Goal: Task Accomplishment & Management: Complete application form

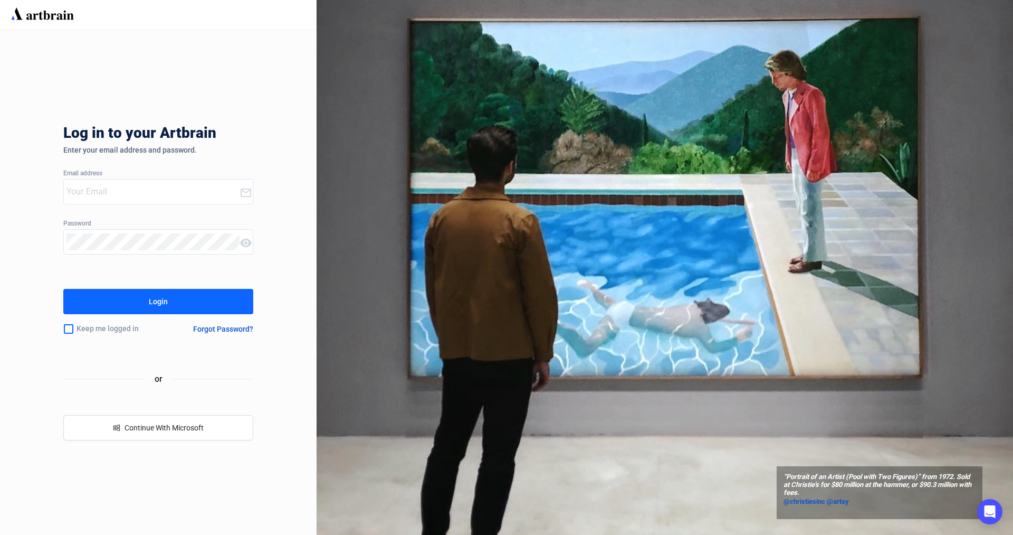
type input "[PERSON_NAME][EMAIL_ADDRESS][DOMAIN_NAME]"
click at [183, 295] on button "Login" at bounding box center [158, 301] width 190 height 25
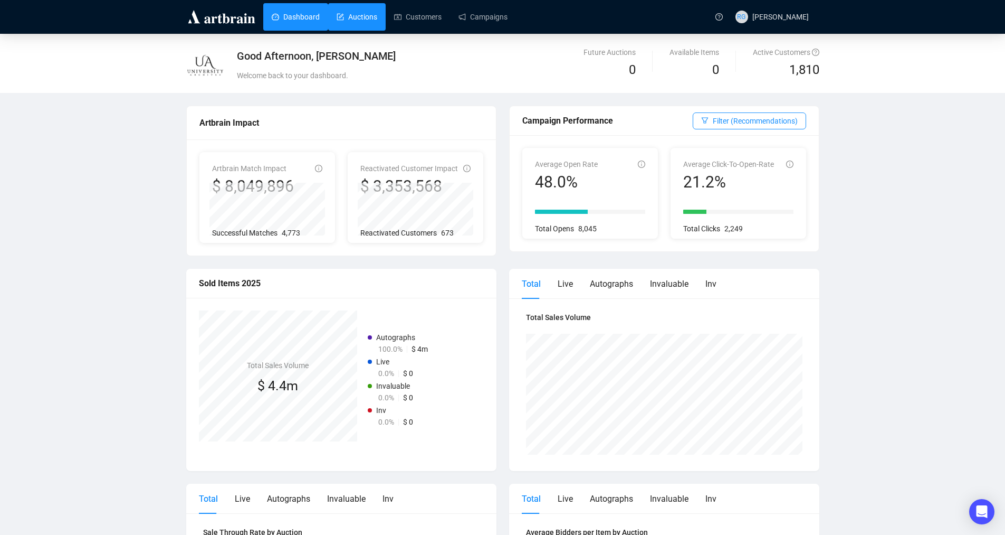
click at [366, 18] on link "Auctions" at bounding box center [357, 16] width 41 height 27
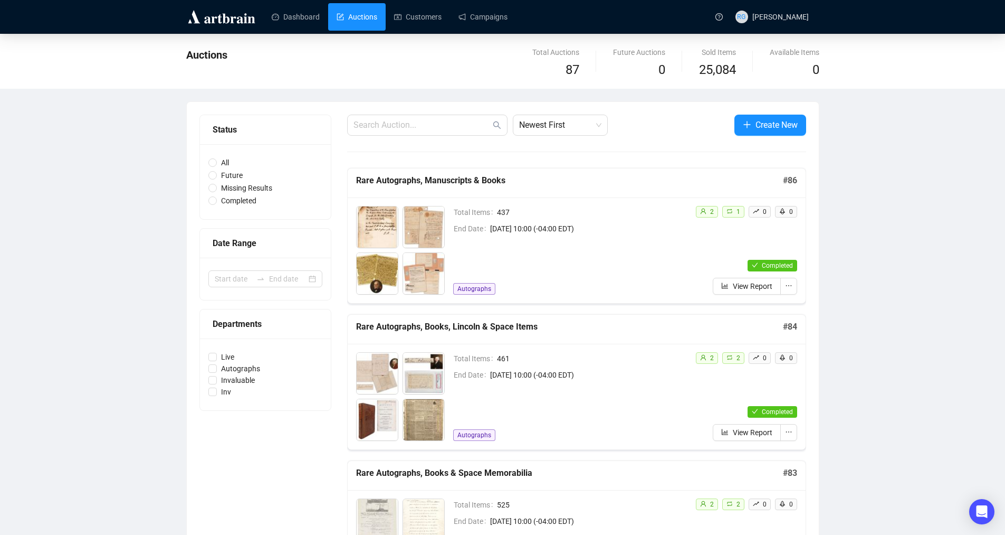
click at [356, 18] on link "Auctions" at bounding box center [357, 16] width 41 height 27
click at [778, 126] on span "Create New" at bounding box center [777, 124] width 42 height 13
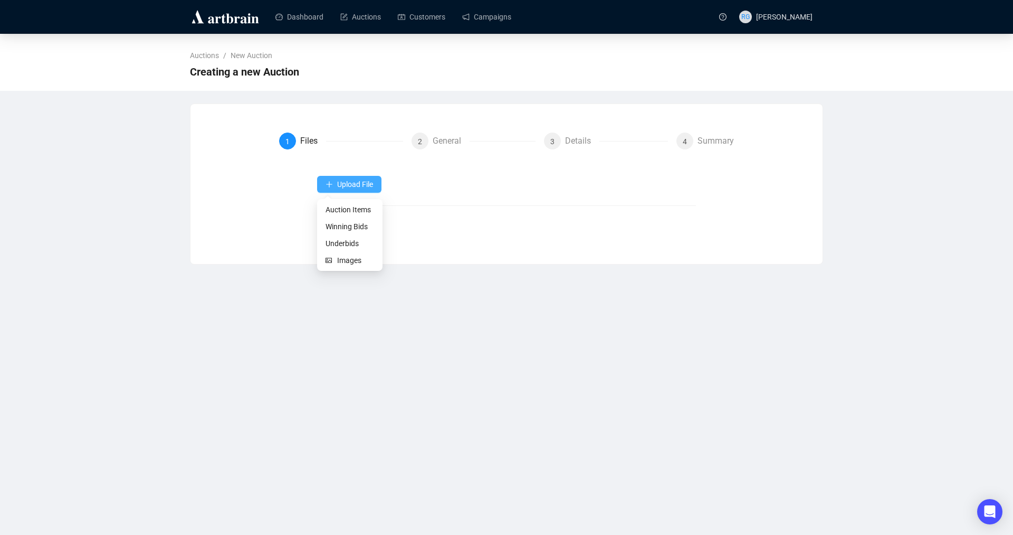
click at [342, 188] on span "Upload File" at bounding box center [355, 184] width 36 height 8
click at [344, 211] on span "Auction Items" at bounding box center [350, 210] width 49 height 12
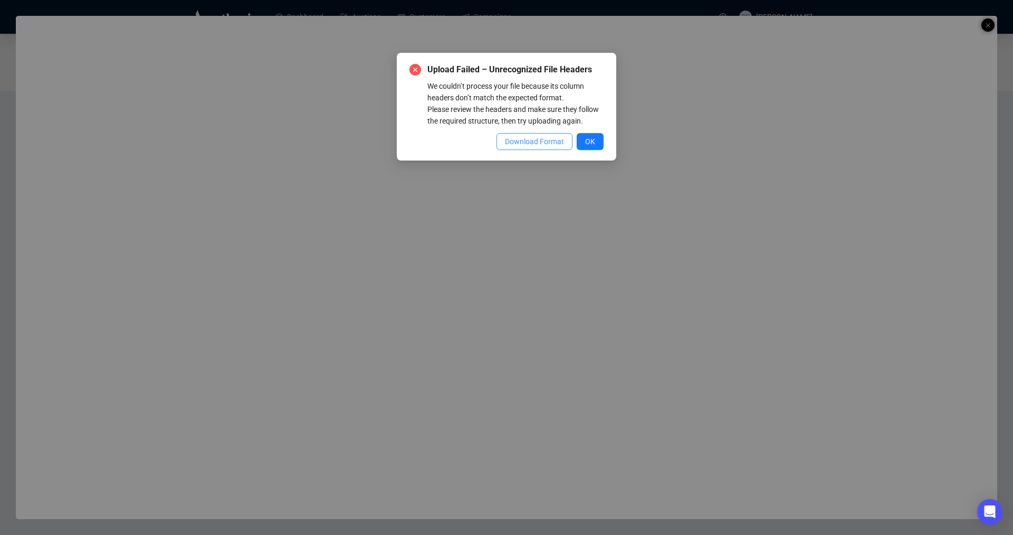
click at [542, 138] on span "Download Format" at bounding box center [534, 142] width 59 height 12
click at [589, 141] on span "OK" at bounding box center [590, 142] width 10 height 12
click at [587, 139] on span "OK" at bounding box center [590, 142] width 10 height 12
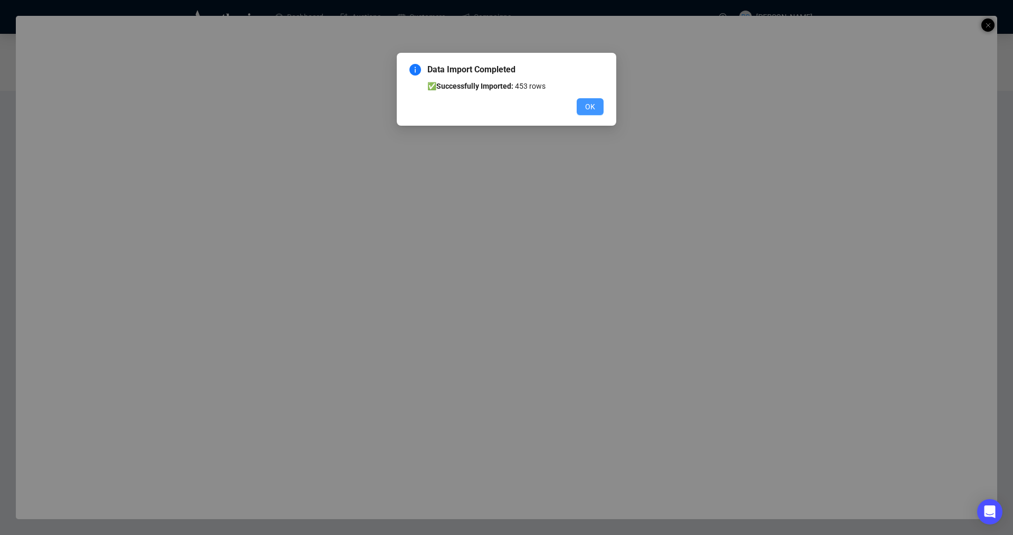
click at [586, 108] on span "OK" at bounding box center [590, 107] width 10 height 12
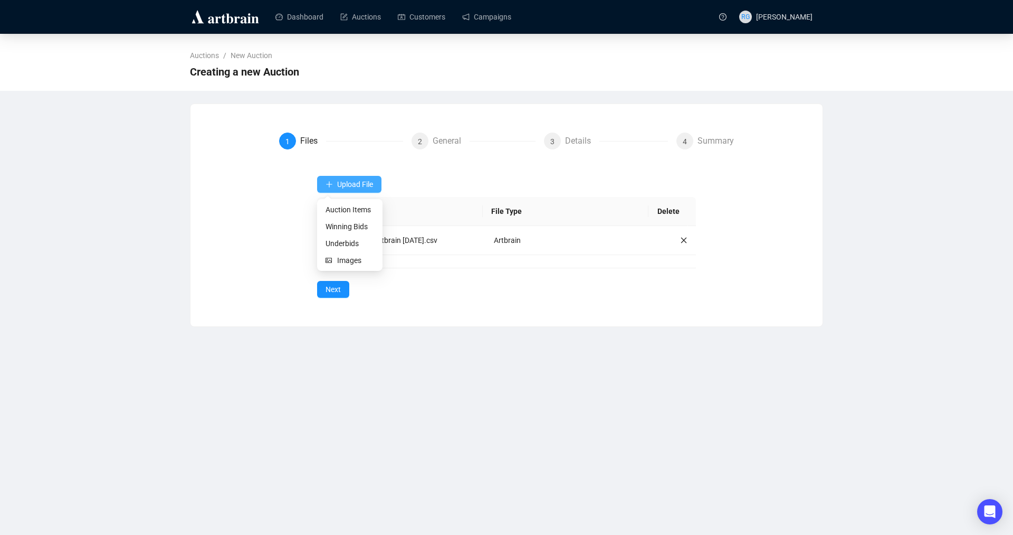
click at [360, 185] on span "Upload File" at bounding box center [355, 184] width 36 height 8
click at [344, 260] on span "Images" at bounding box center [355, 260] width 37 height 12
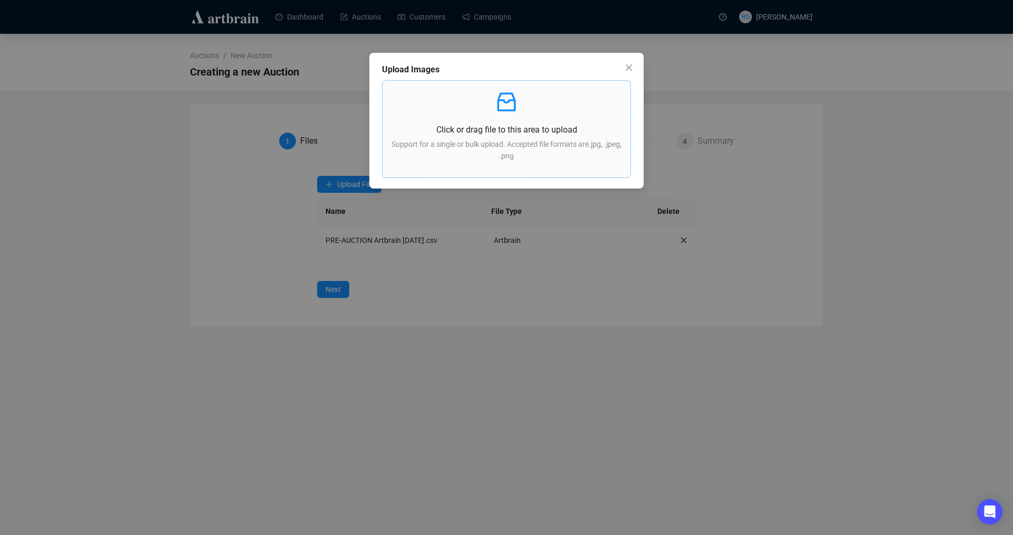
click at [487, 135] on p "Click or drag file to this area to upload" at bounding box center [506, 129] width 231 height 13
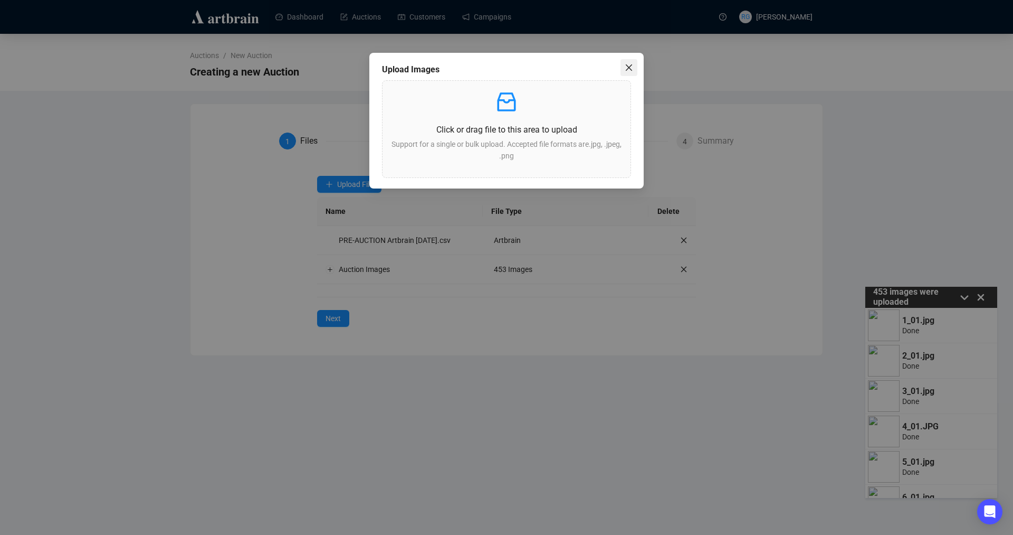
click at [627, 68] on icon "close" at bounding box center [629, 67] width 8 height 8
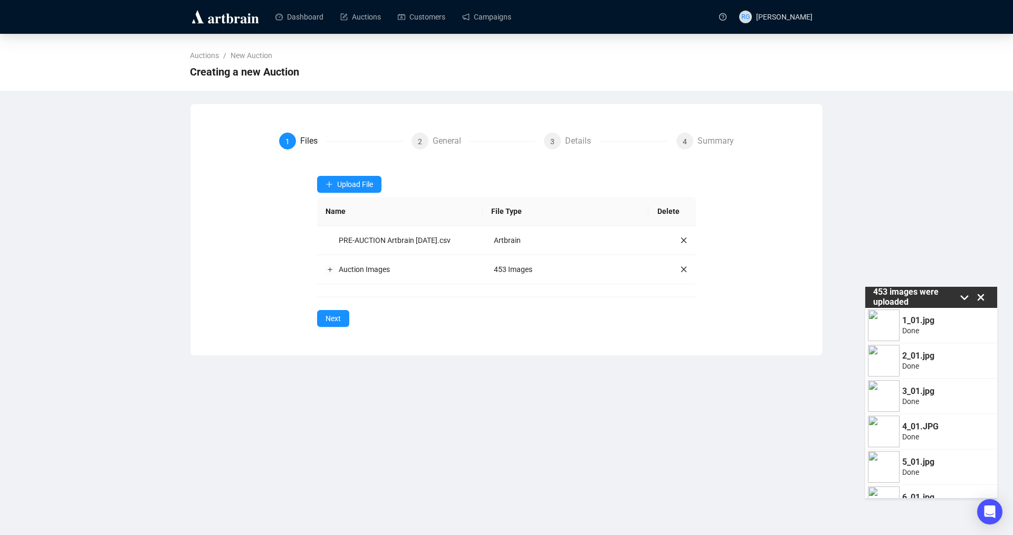
click at [981, 298] on icon at bounding box center [981, 297] width 7 height 7
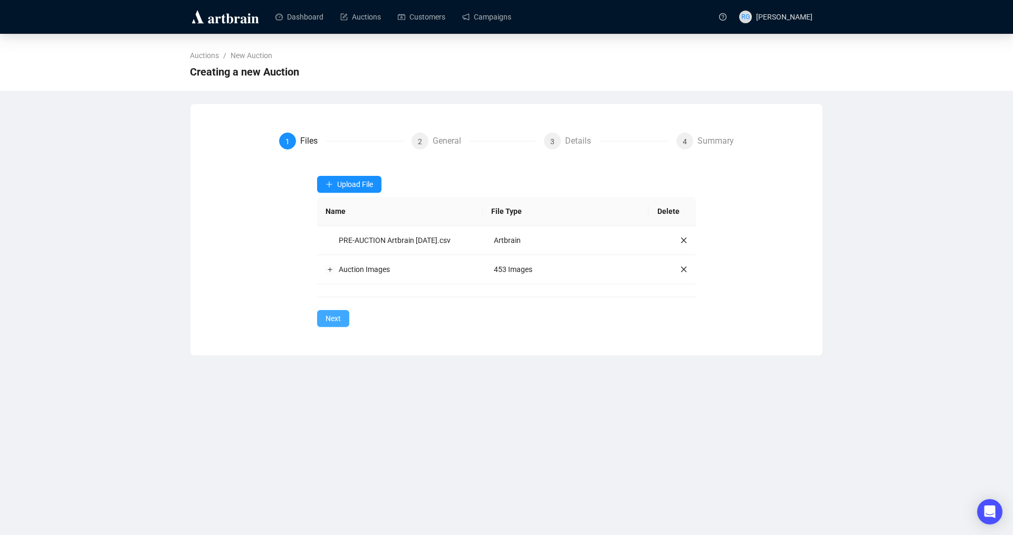
click at [328, 324] on span "Next" at bounding box center [333, 318] width 15 height 12
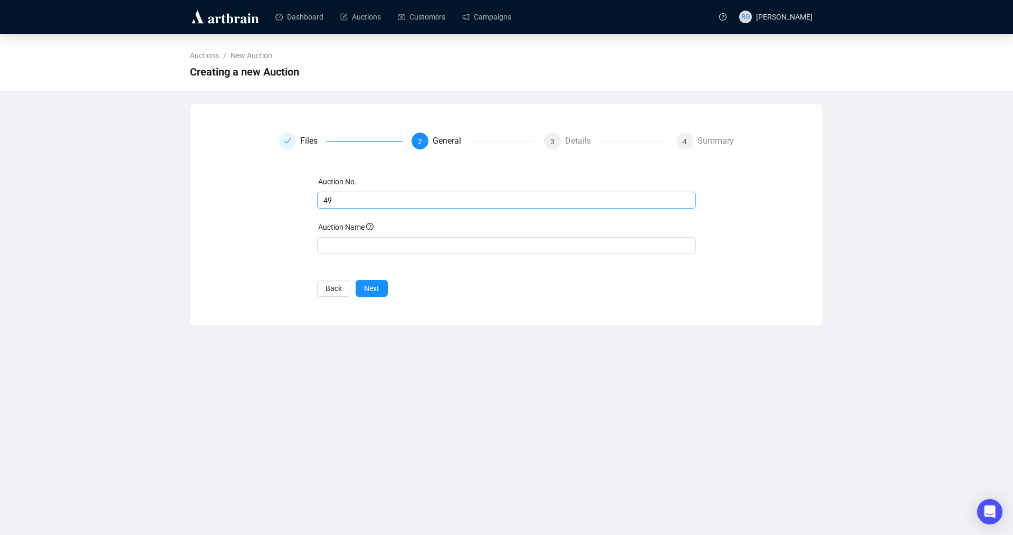
drag, startPoint x: 335, startPoint y: 207, endPoint x: 327, endPoint y: 203, distance: 8.8
click at [327, 203] on span "49" at bounding box center [506, 200] width 379 height 17
drag, startPoint x: 336, startPoint y: 202, endPoint x: 320, endPoint y: 201, distance: 15.3
click at [320, 201] on span "49" at bounding box center [506, 200] width 379 height 17
type input "87"
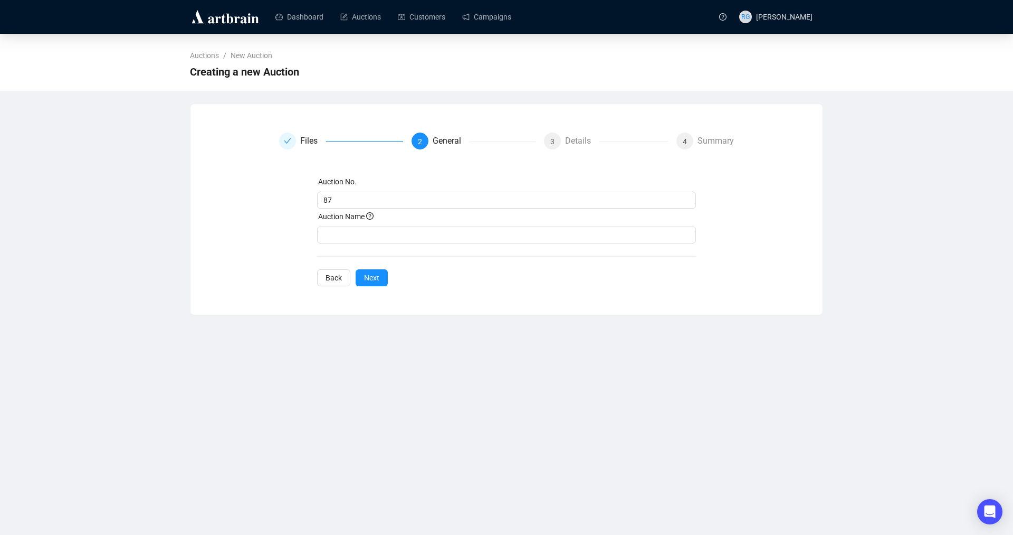
click at [361, 254] on div "Auction No. 87 Auction Name Back Next" at bounding box center [506, 231] width 379 height 110
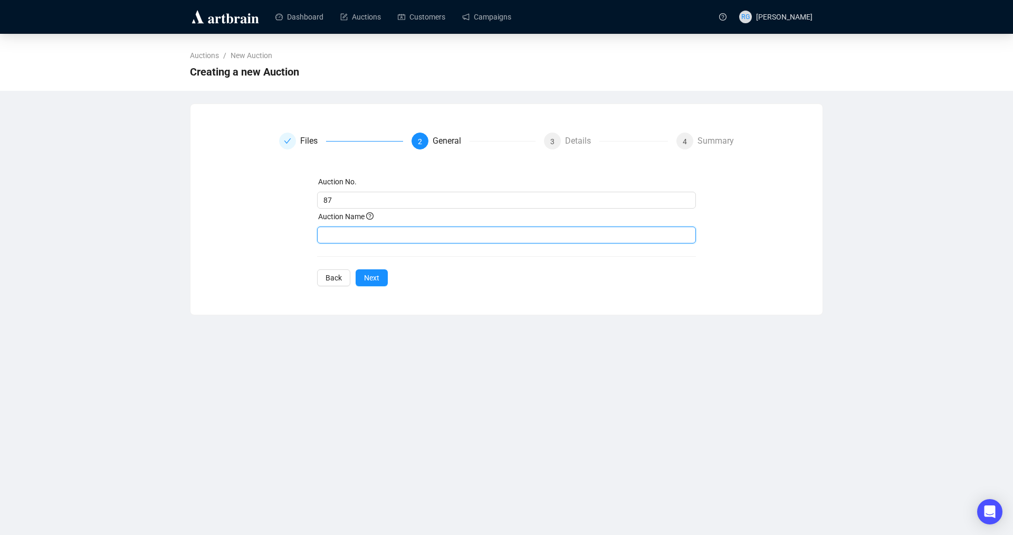
click at [352, 240] on input "text" at bounding box center [506, 234] width 379 height 17
type input "Rare Autographs, Manuscripts & Books"
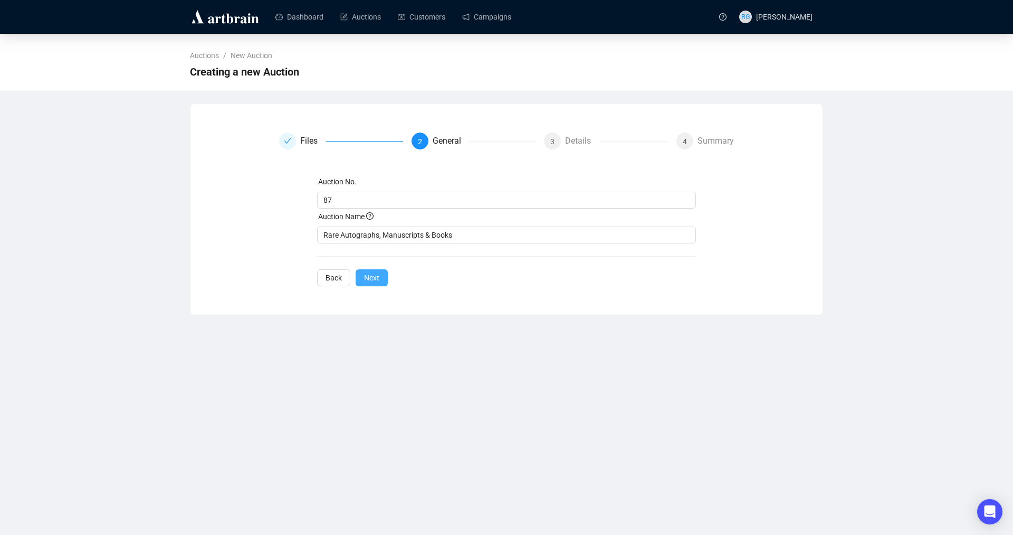
click at [374, 278] on span "Next" at bounding box center [371, 278] width 15 height 12
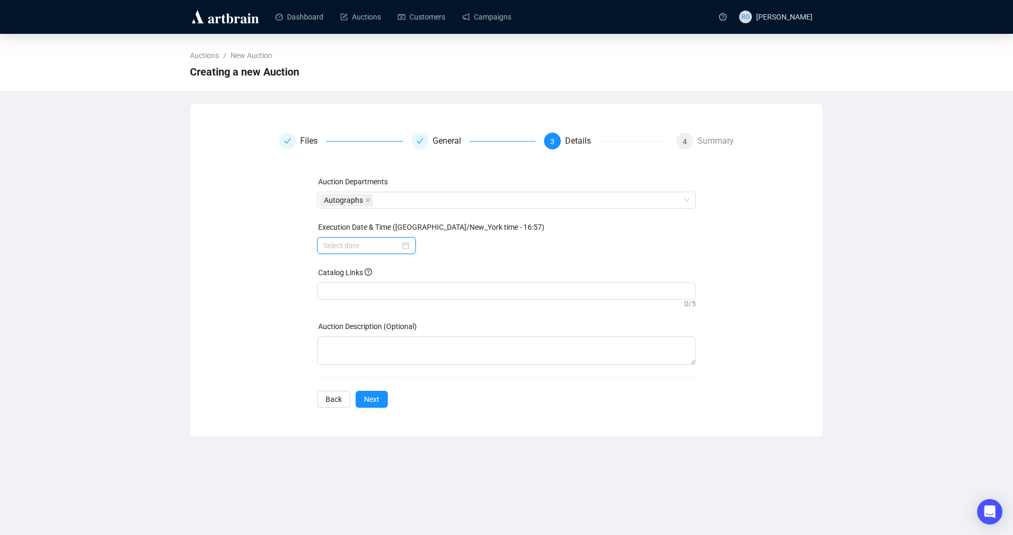
click at [367, 243] on input at bounding box center [361, 246] width 77 height 12
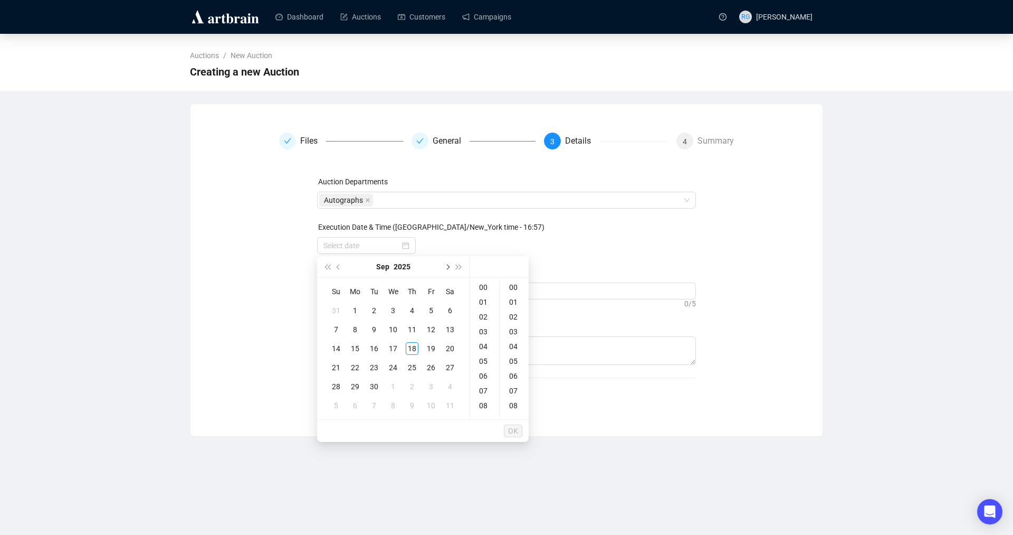
click at [442, 263] on button "Next month (PageDown)" at bounding box center [447, 266] width 12 height 21
click at [392, 330] on div "8" at bounding box center [393, 329] width 13 height 13
click at [486, 388] on div "10" at bounding box center [484, 392] width 25 height 15
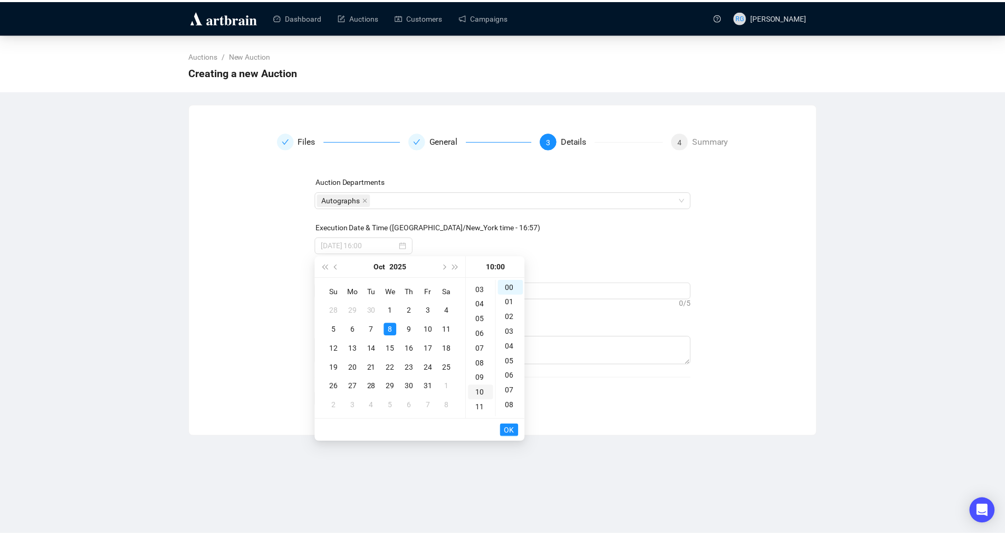
scroll to position [148, 0]
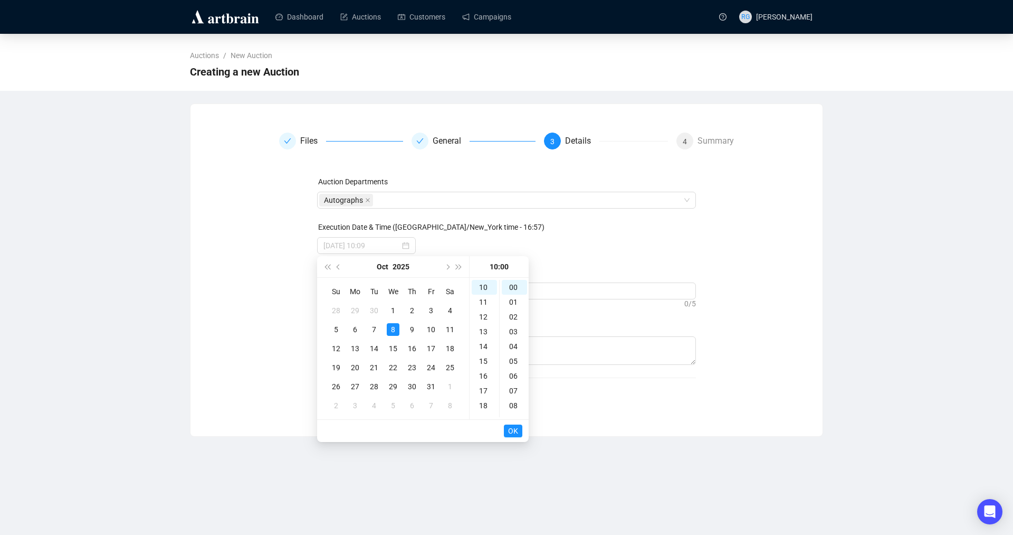
type input "[DATE] 10:00"
click at [517, 430] on span "OK" at bounding box center [513, 431] width 10 height 20
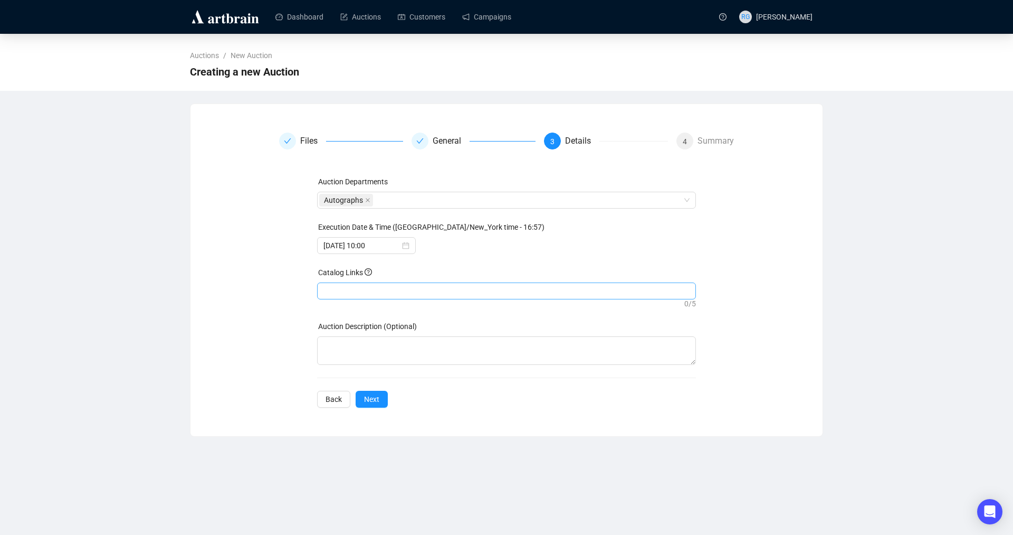
click at [353, 289] on div at bounding box center [506, 290] width 375 height 15
paste input "[URL][DOMAIN_NAME]"
type input "[URL][DOMAIN_NAME]"
click at [376, 398] on span "Next" at bounding box center [371, 399] width 15 height 12
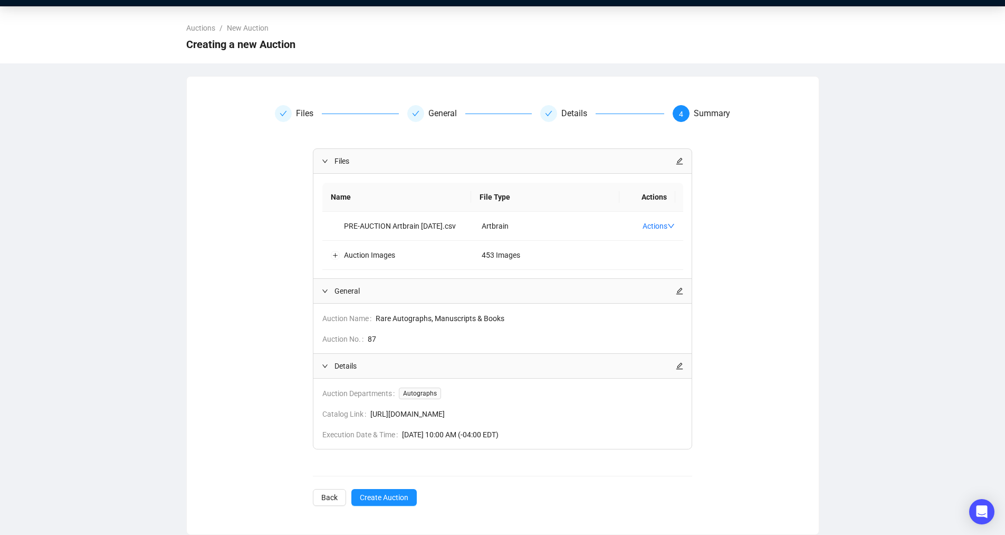
scroll to position [51, 0]
click at [379, 498] on span "Create Auction" at bounding box center [384, 497] width 49 height 12
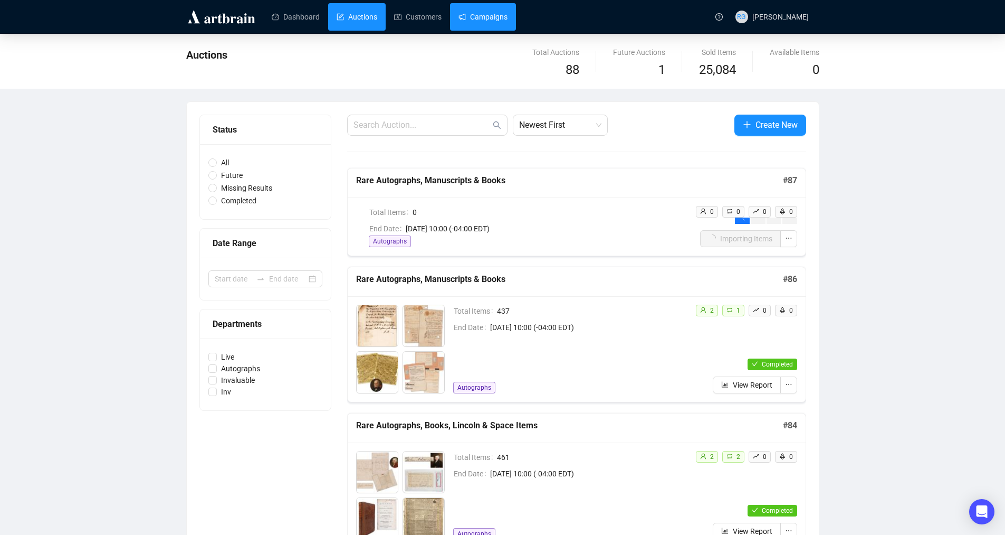
click at [476, 17] on link "Campaigns" at bounding box center [483, 16] width 49 height 27
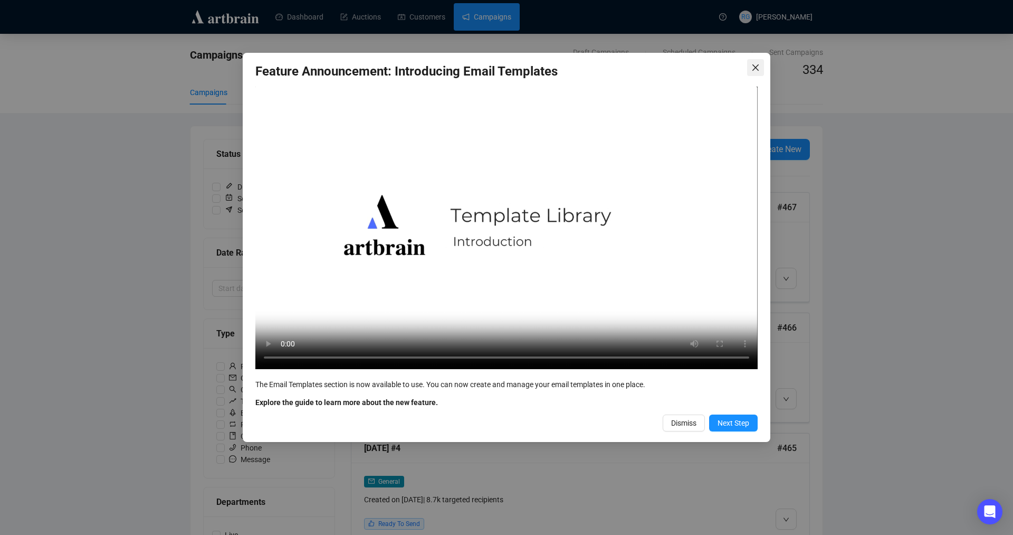
click at [759, 66] on icon "close" at bounding box center [755, 67] width 8 height 8
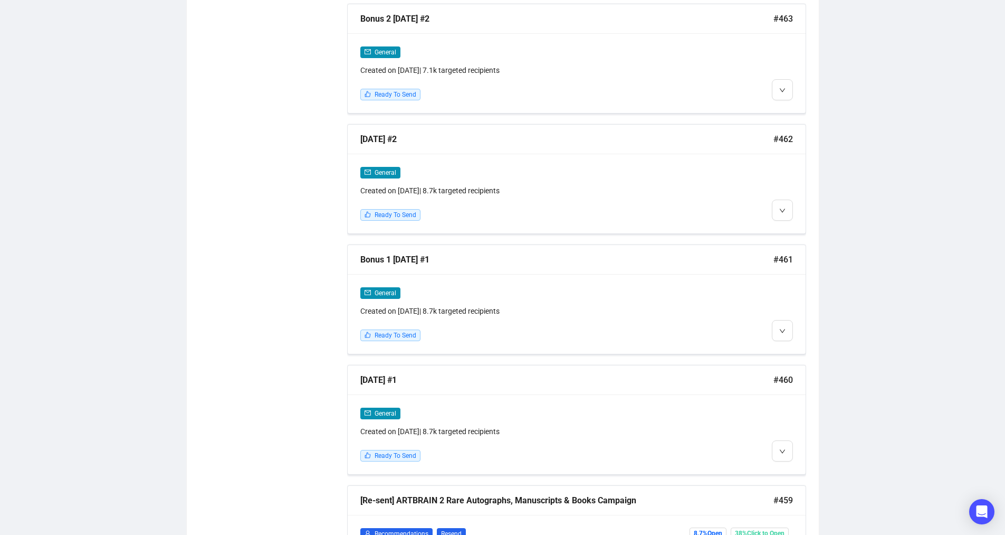
scroll to position [674, 0]
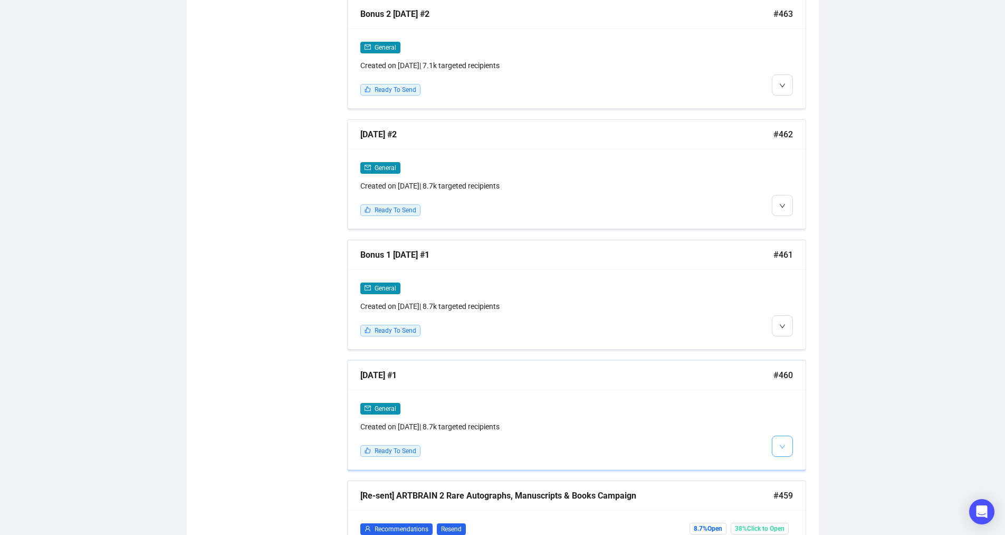
click at [783, 443] on icon "down" at bounding box center [782, 446] width 6 height 6
click at [791, 459] on li "Edit" at bounding box center [802, 464] width 56 height 17
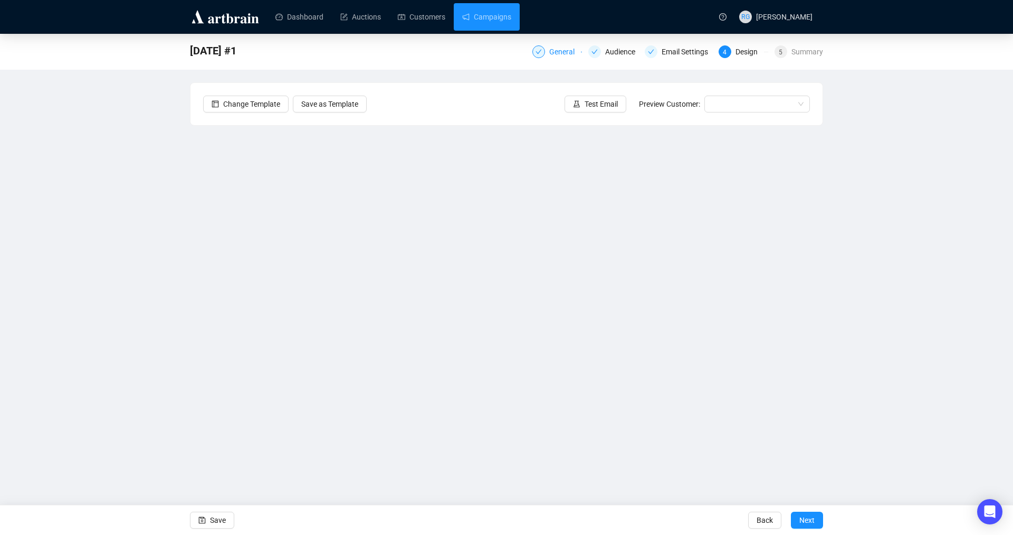
click at [554, 51] on div "General" at bounding box center [565, 51] width 32 height 13
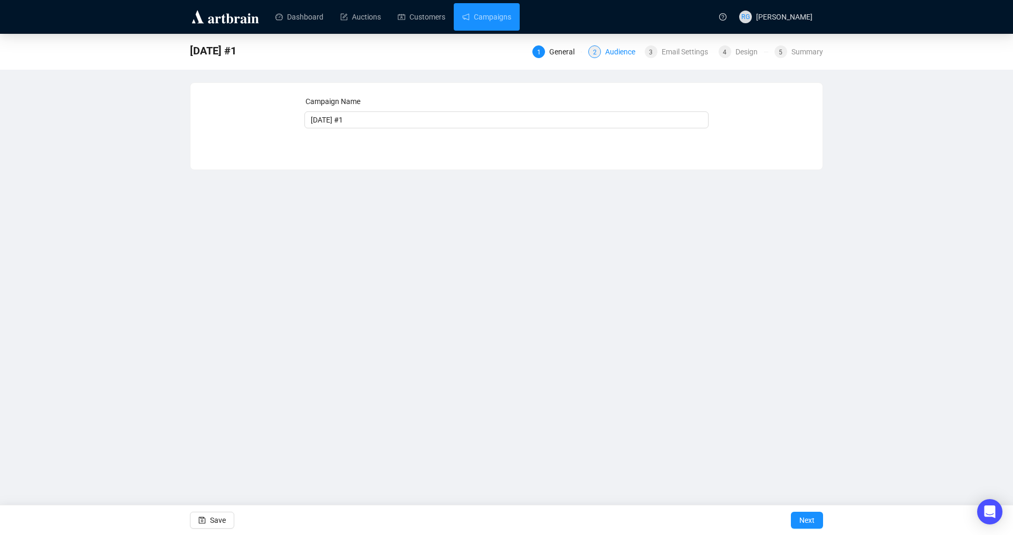
click at [604, 55] on div "2 Audience" at bounding box center [613, 51] width 50 height 13
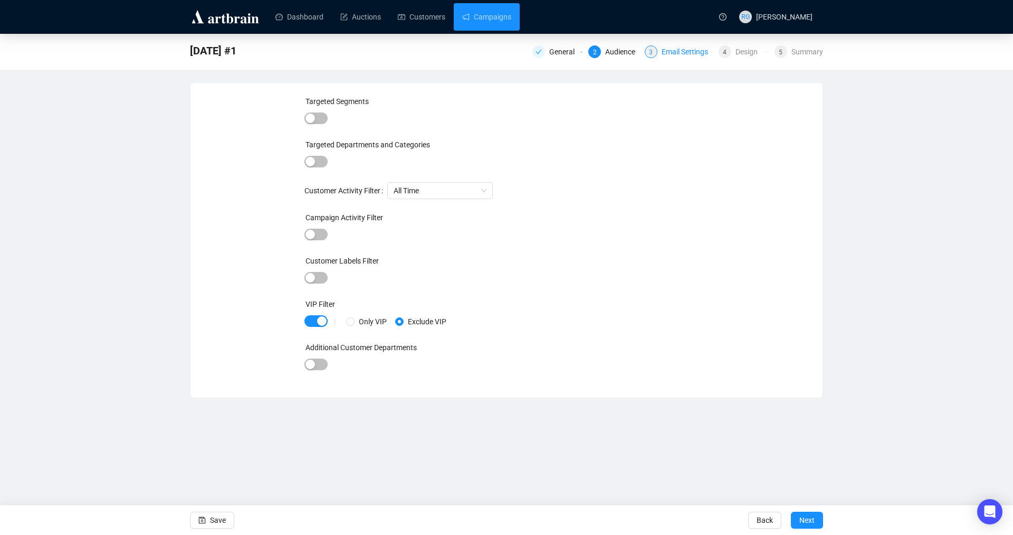
click at [656, 56] on div "3" at bounding box center [651, 51] width 13 height 13
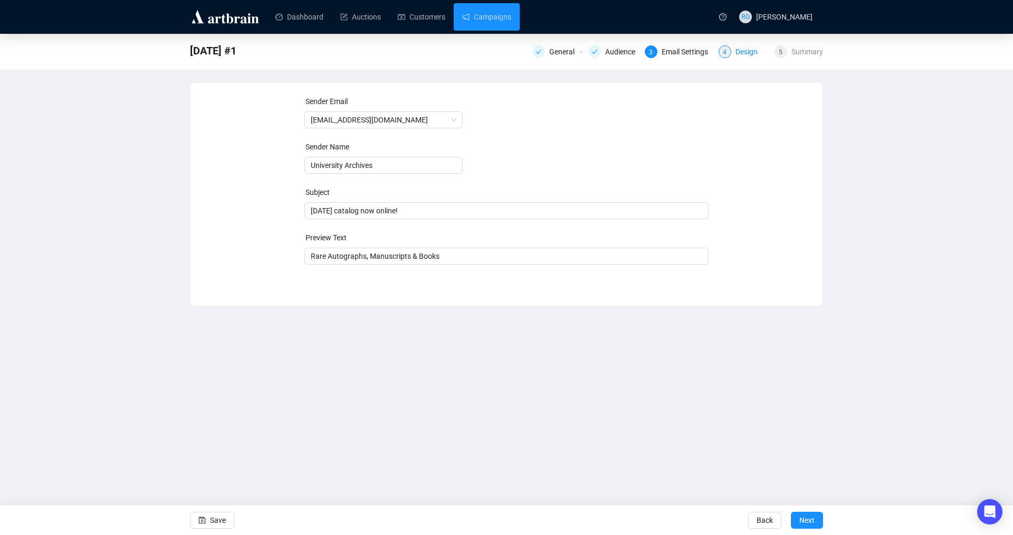
click at [733, 50] on div "4 Design" at bounding box center [744, 51] width 50 height 13
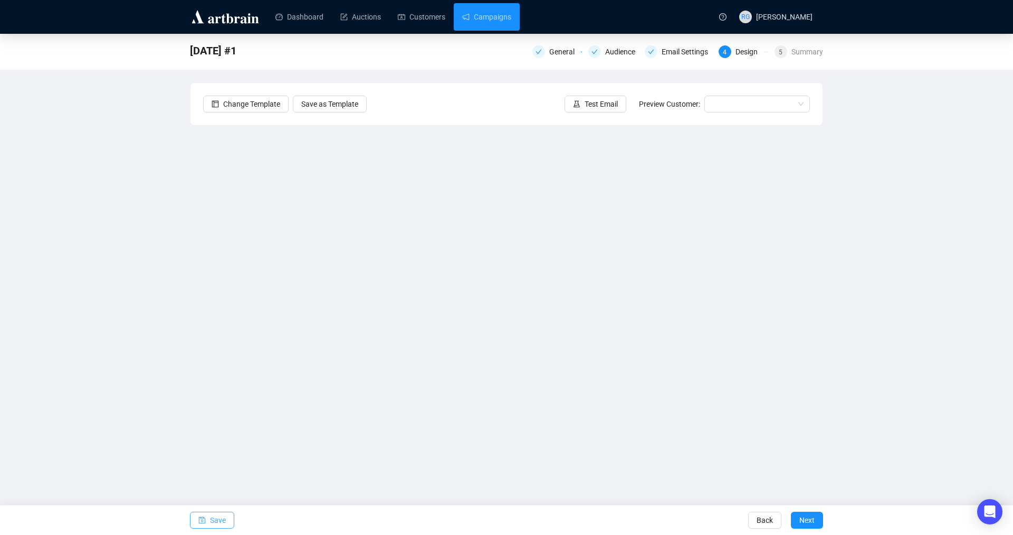
click at [214, 519] on span "Save" at bounding box center [218, 520] width 16 height 30
click at [580, 107] on icon "experiment" at bounding box center [576, 103] width 7 height 7
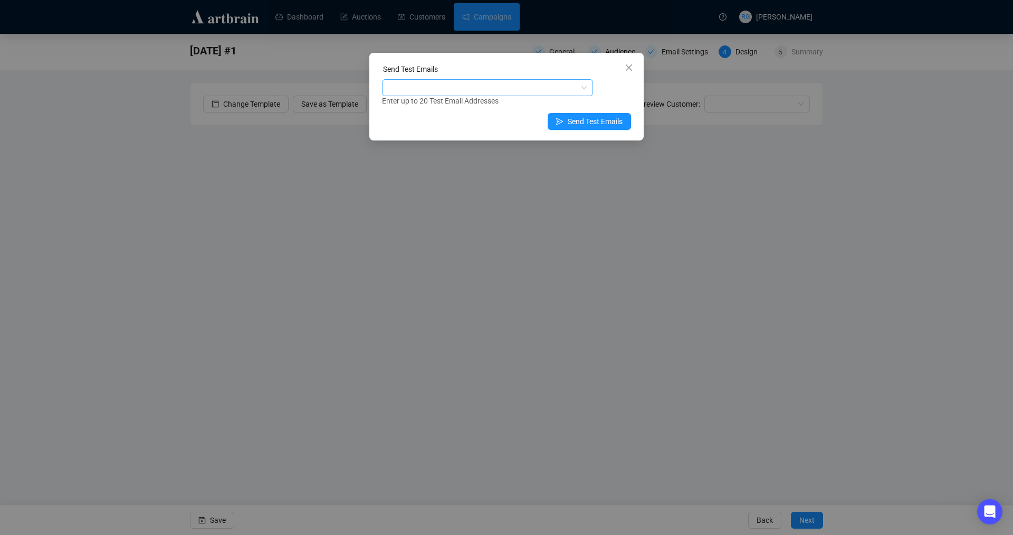
click at [478, 88] on div at bounding box center [482, 87] width 196 height 15
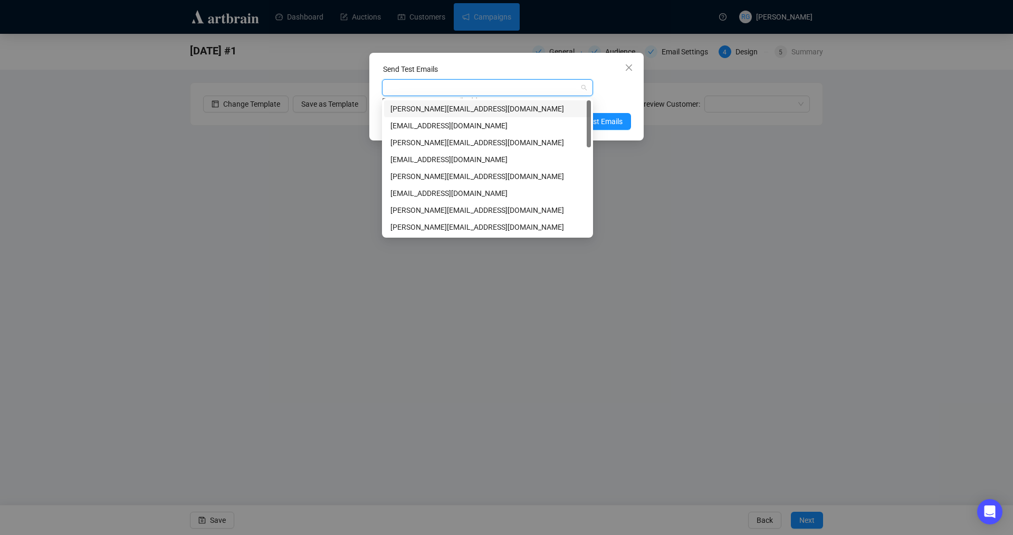
click at [439, 108] on div "[PERSON_NAME][EMAIL_ADDRESS][DOMAIN_NAME]" at bounding box center [487, 109] width 194 height 12
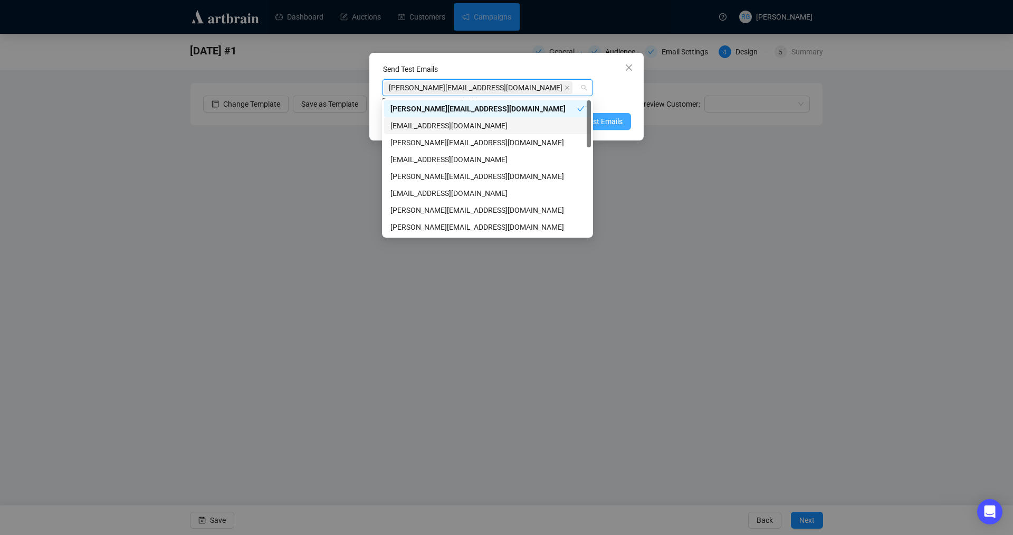
click at [614, 122] on span "Send Test Emails" at bounding box center [595, 122] width 55 height 12
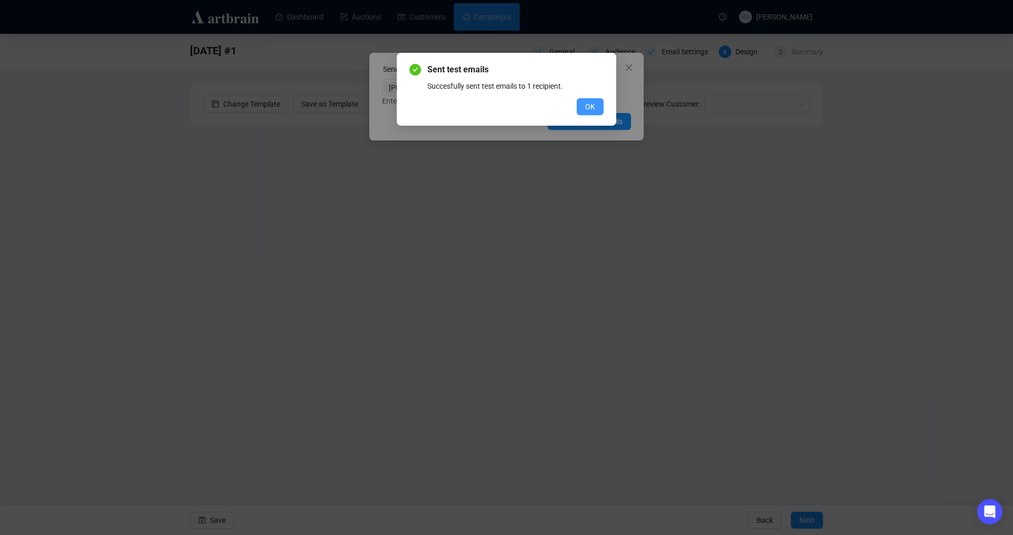
click at [593, 107] on span "OK" at bounding box center [590, 107] width 10 height 12
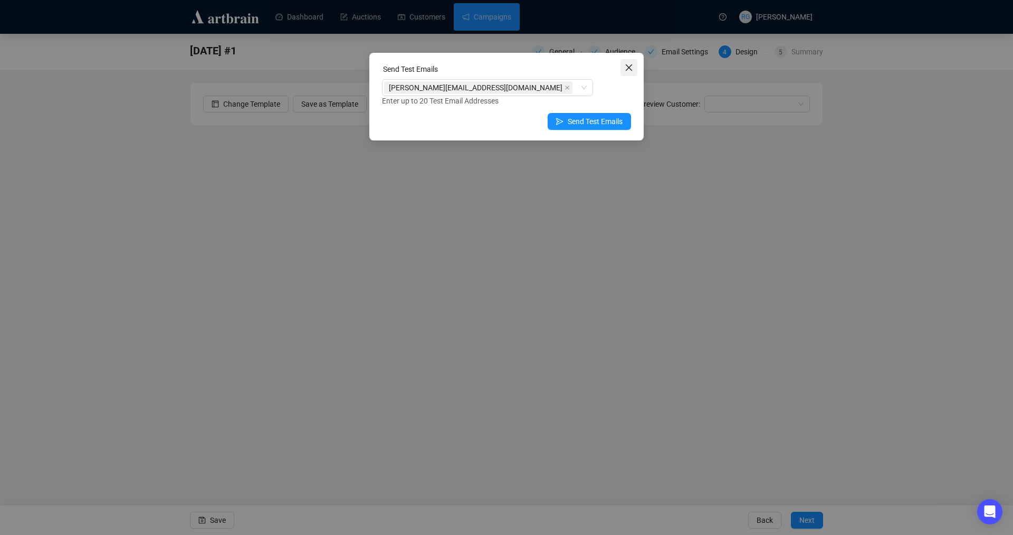
click at [628, 65] on icon "close" at bounding box center [629, 67] width 8 height 8
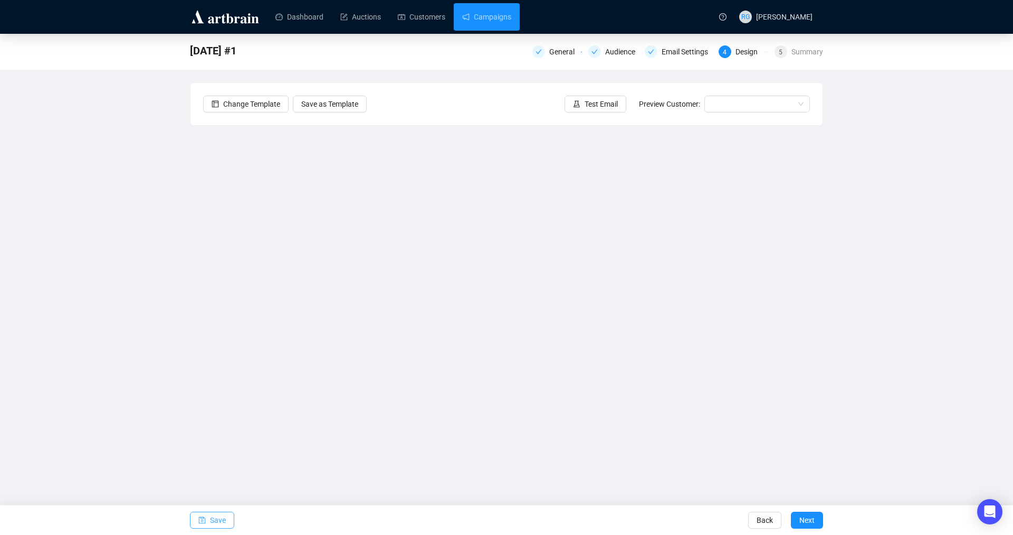
click at [211, 516] on span "Save" at bounding box center [218, 520] width 16 height 30
click at [810, 521] on span "Next" at bounding box center [806, 520] width 15 height 30
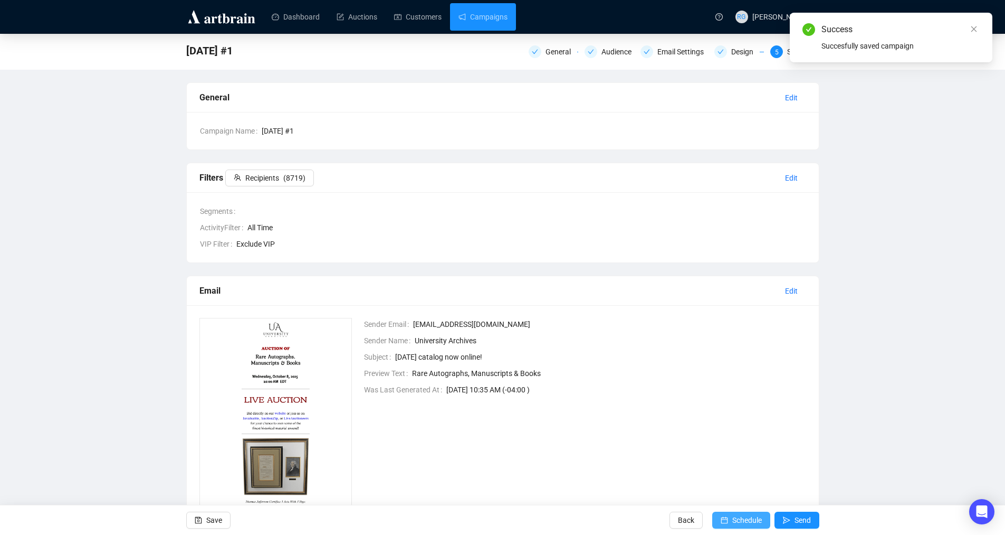
click at [741, 521] on span "Schedule" at bounding box center [747, 520] width 30 height 30
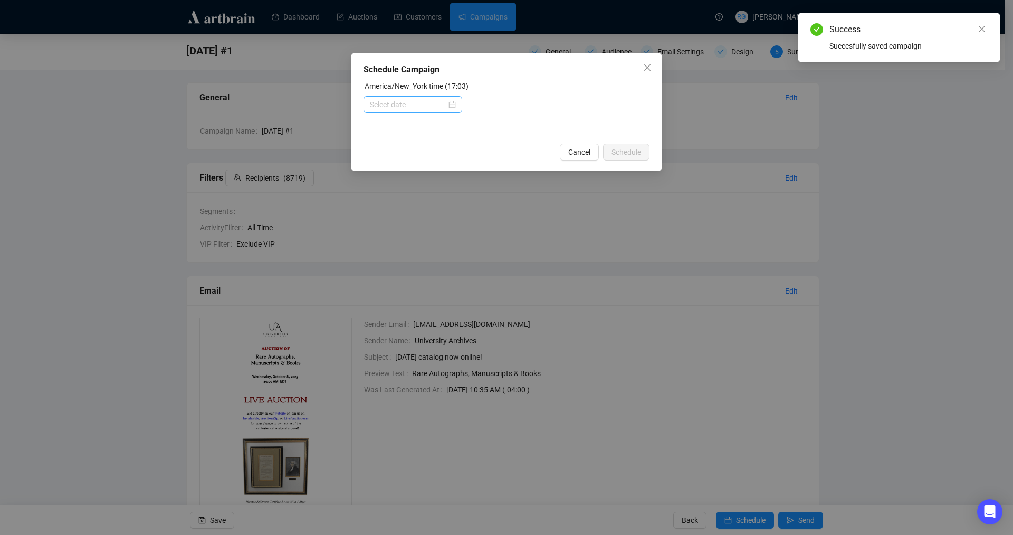
click at [452, 103] on div at bounding box center [413, 105] width 86 height 12
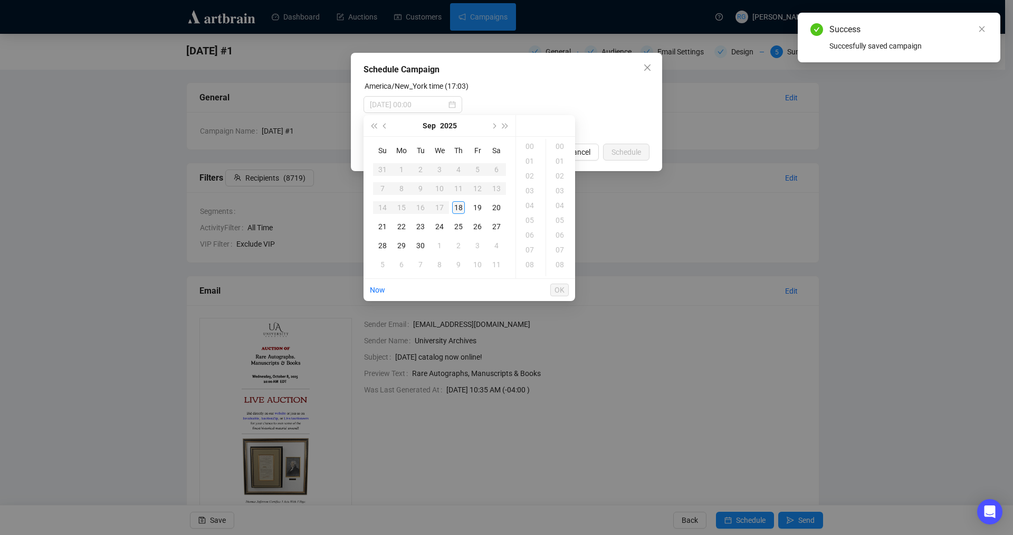
click at [460, 207] on div "18" at bounding box center [458, 207] width 13 height 13
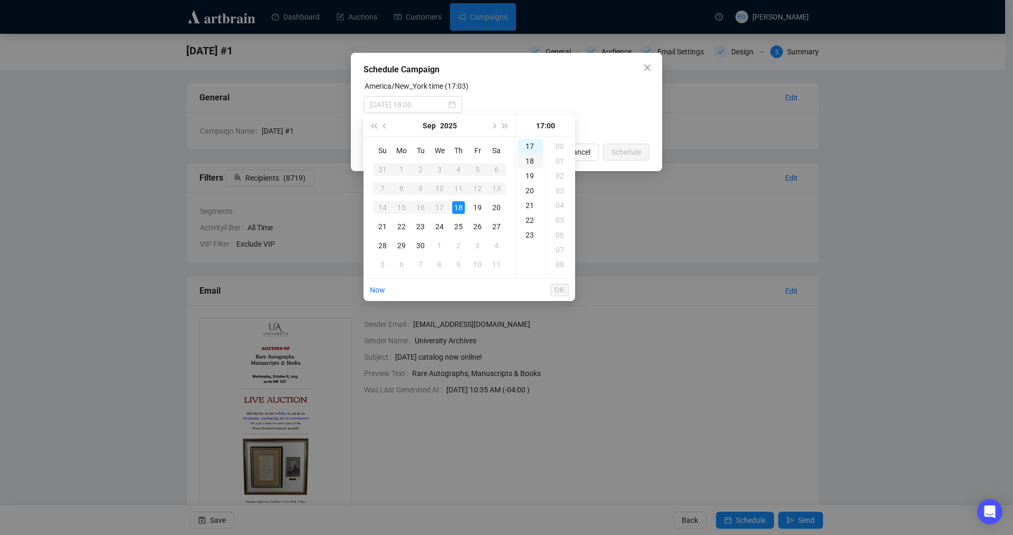
click at [531, 163] on div "18" at bounding box center [530, 161] width 25 height 15
click at [559, 150] on div "10" at bounding box center [560, 150] width 25 height 15
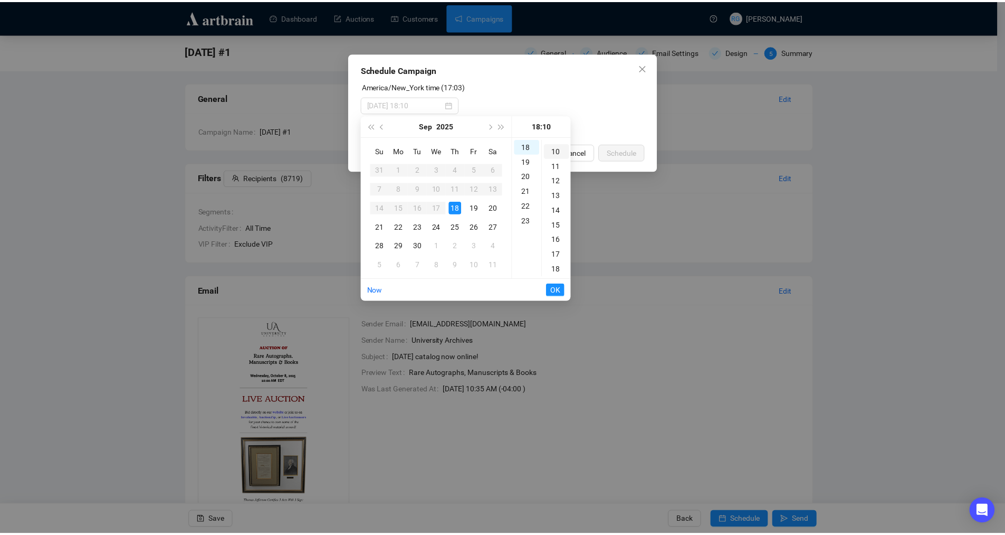
scroll to position [148, 0]
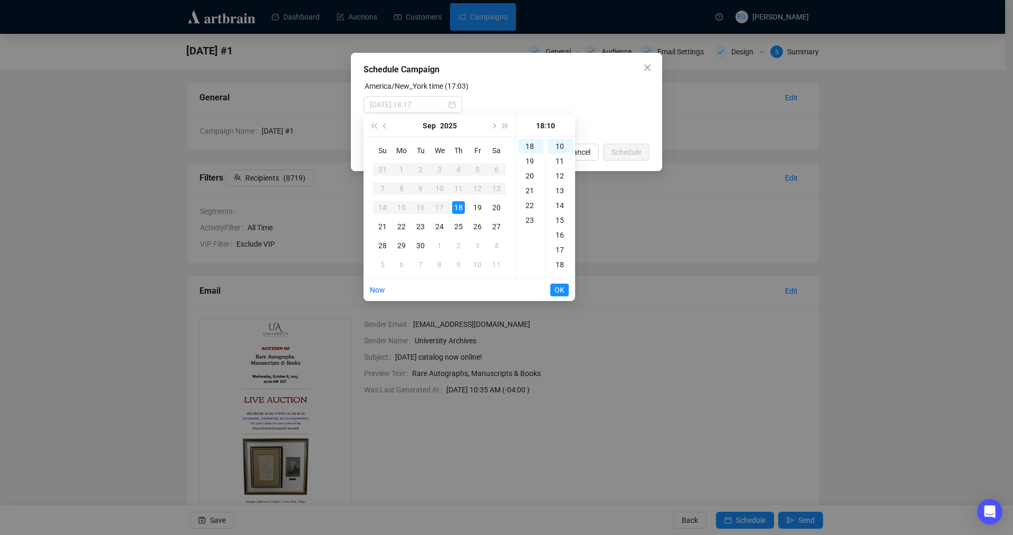
type input "[DATE] 18:10"
click at [562, 293] on span "OK" at bounding box center [560, 290] width 10 height 20
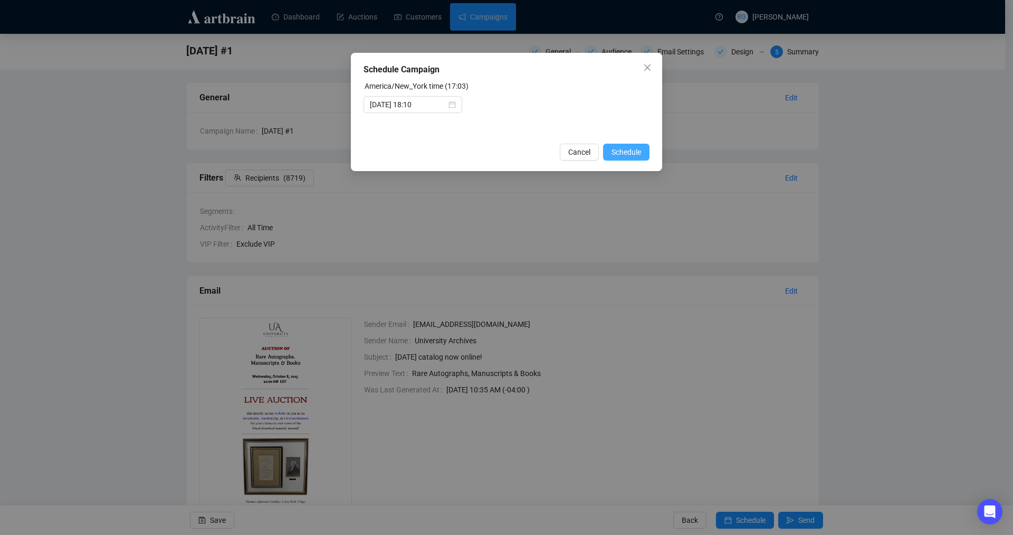
click at [628, 154] on span "Schedule" at bounding box center [627, 152] width 30 height 12
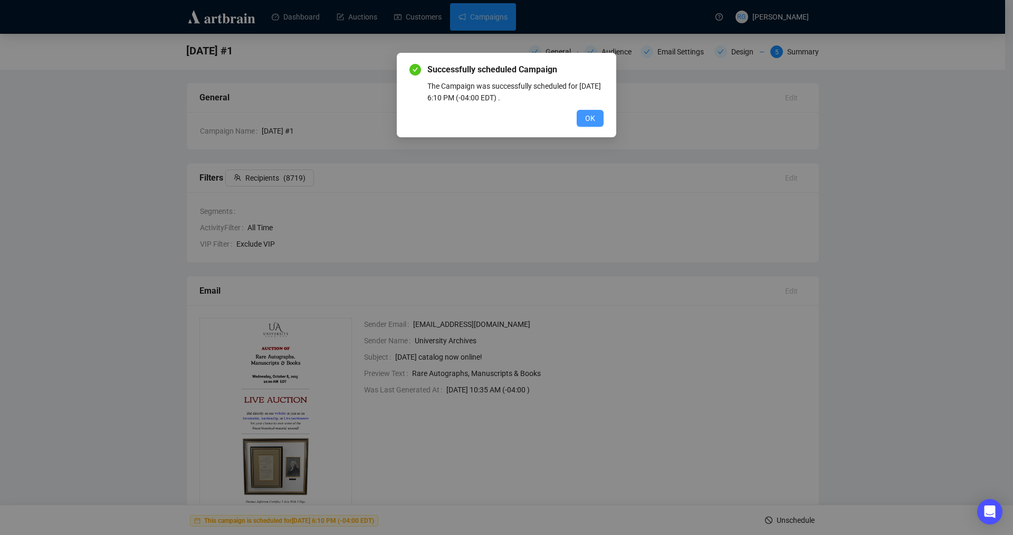
click at [596, 119] on button "OK" at bounding box center [590, 118] width 27 height 17
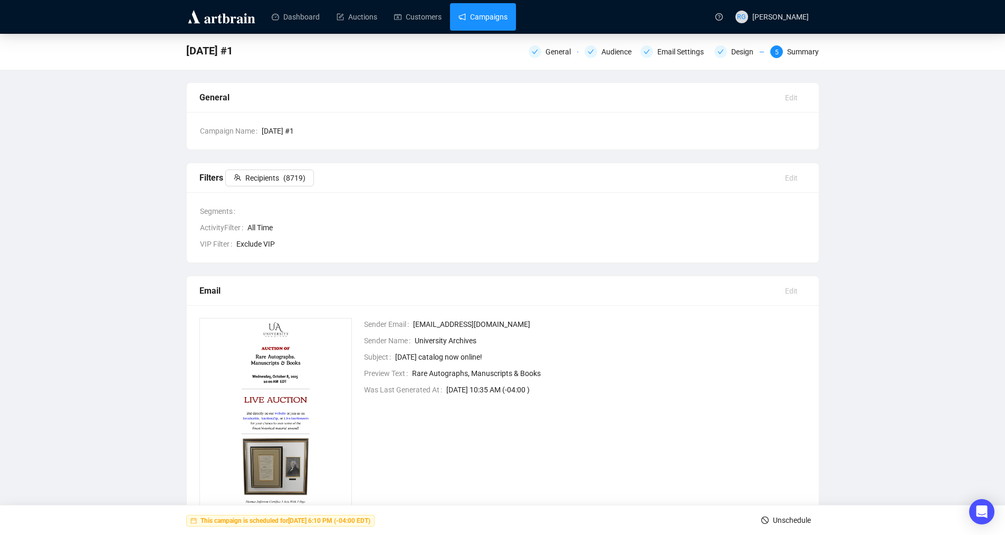
click at [472, 18] on link "Campaigns" at bounding box center [483, 16] width 49 height 27
